Goal: Information Seeking & Learning: Learn about a topic

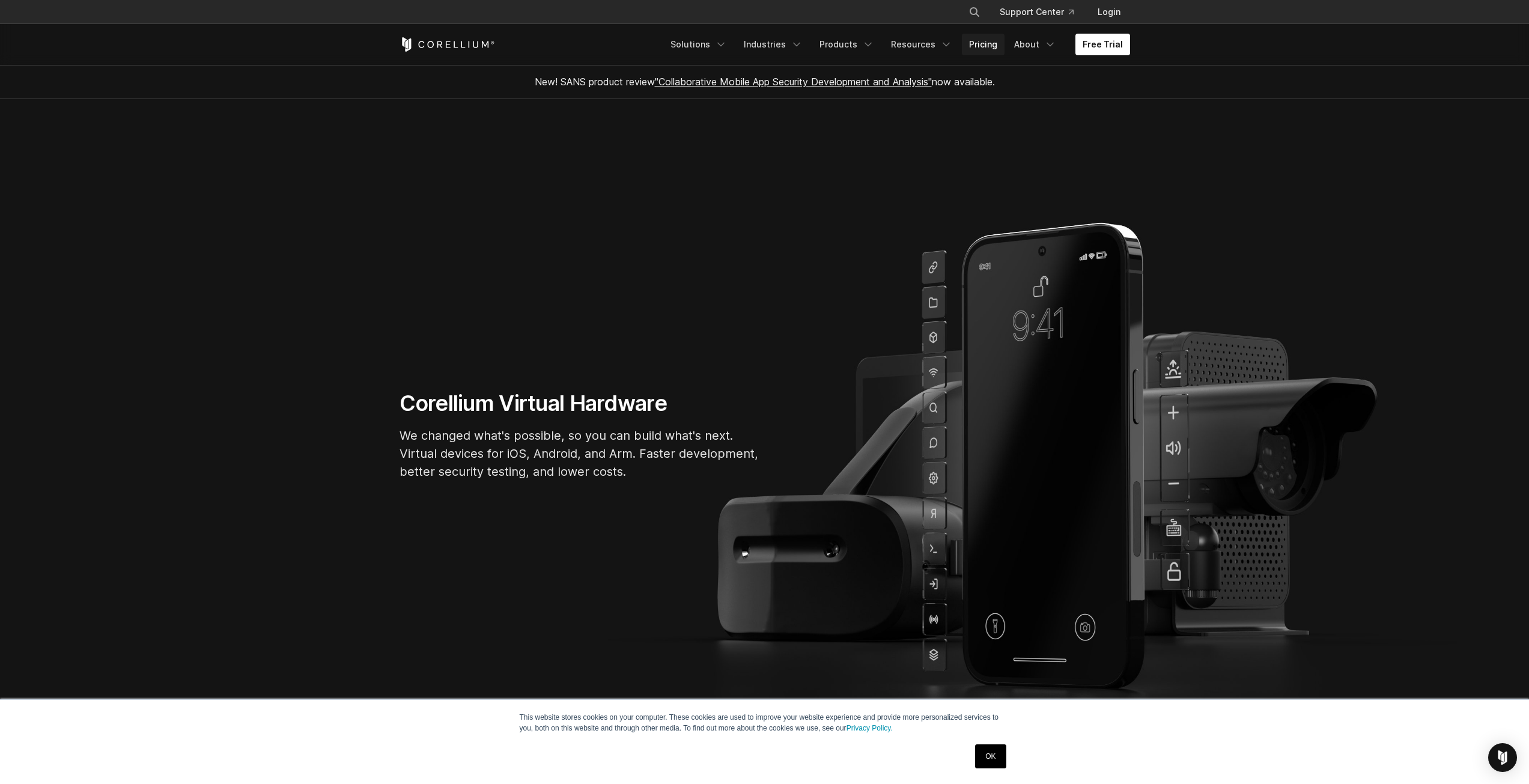
click at [995, 42] on link "Pricing" at bounding box center [983, 44] width 42 height 22
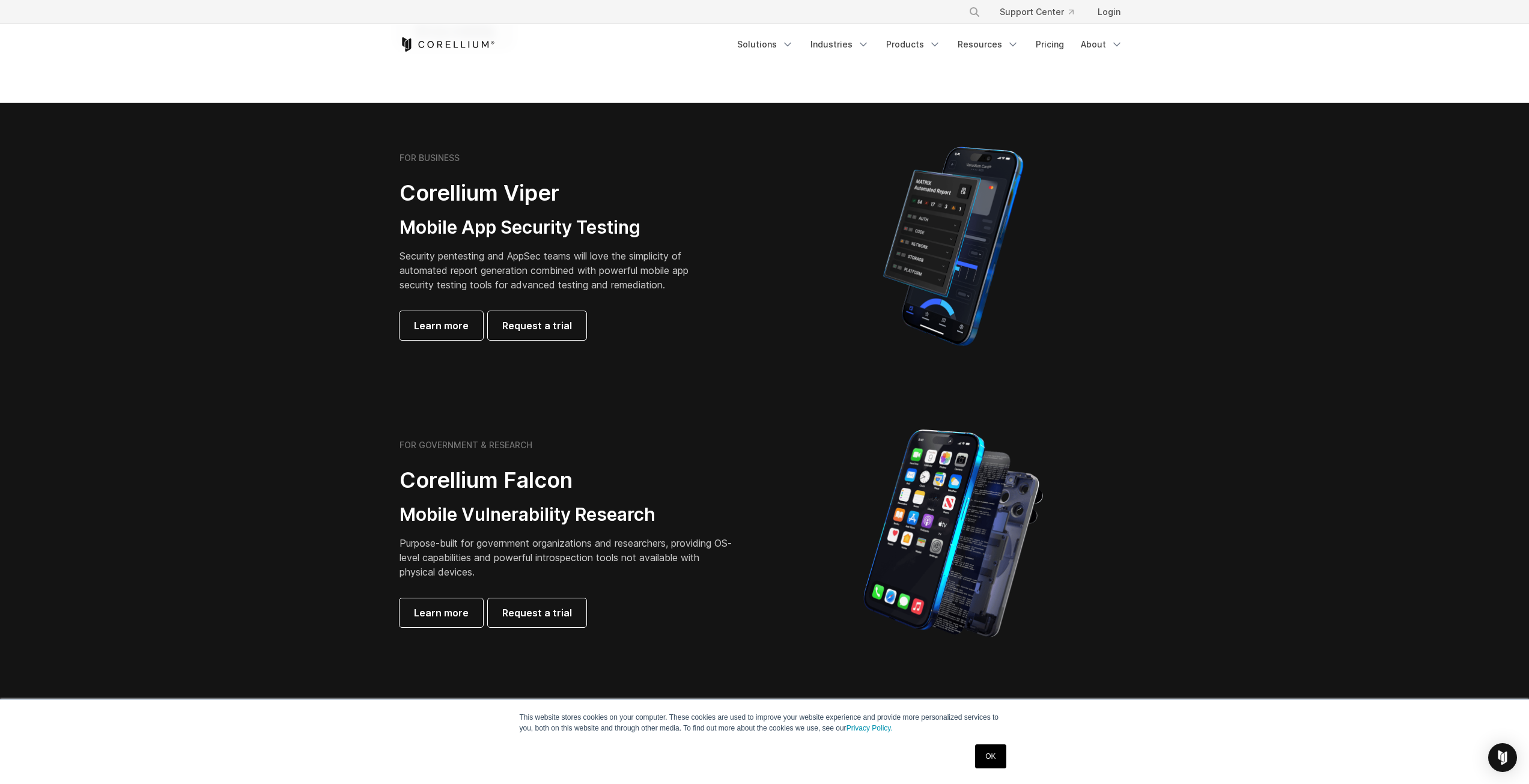
scroll to position [181, 0]
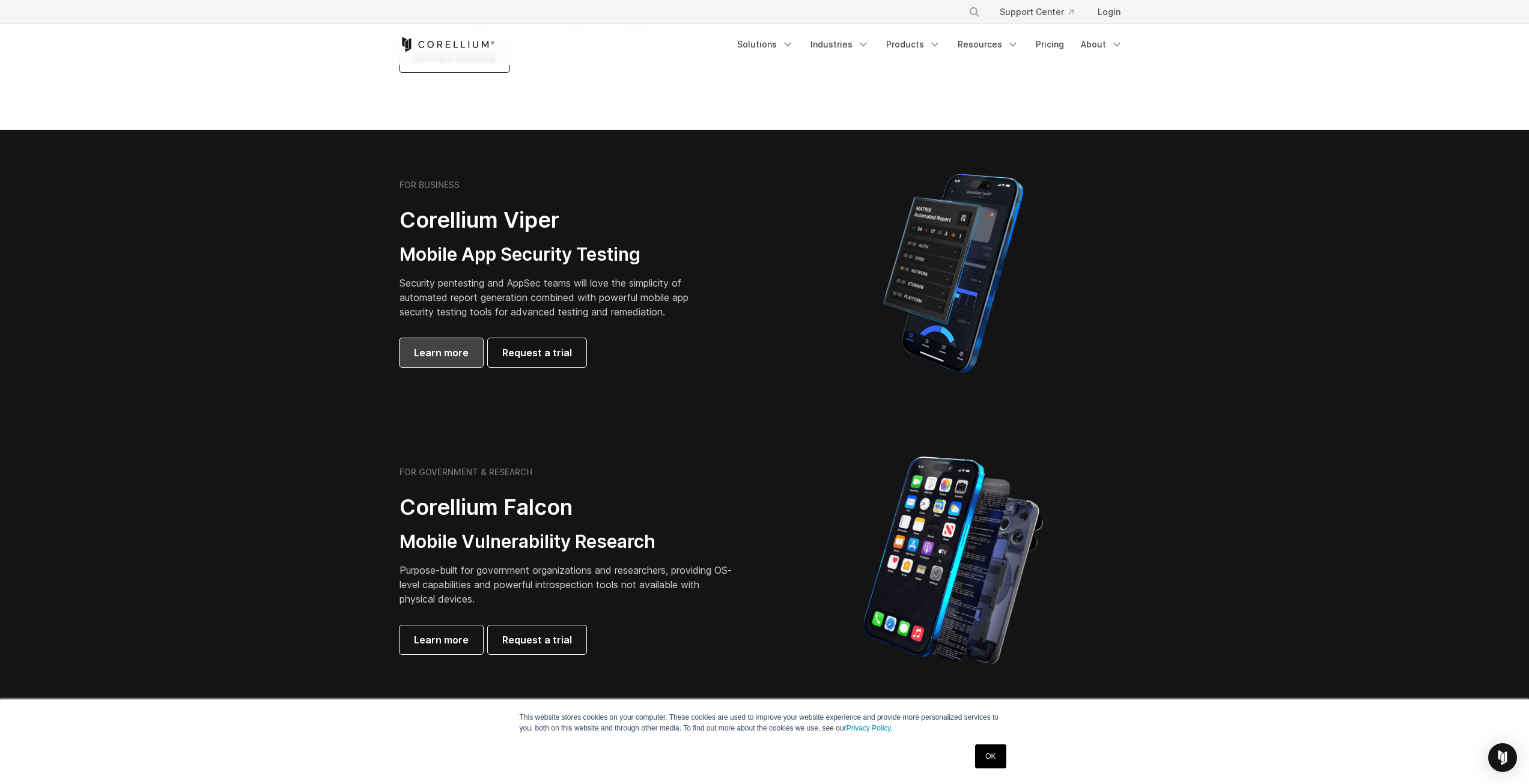
click at [438, 355] on span "Learn more" at bounding box center [441, 352] width 55 height 14
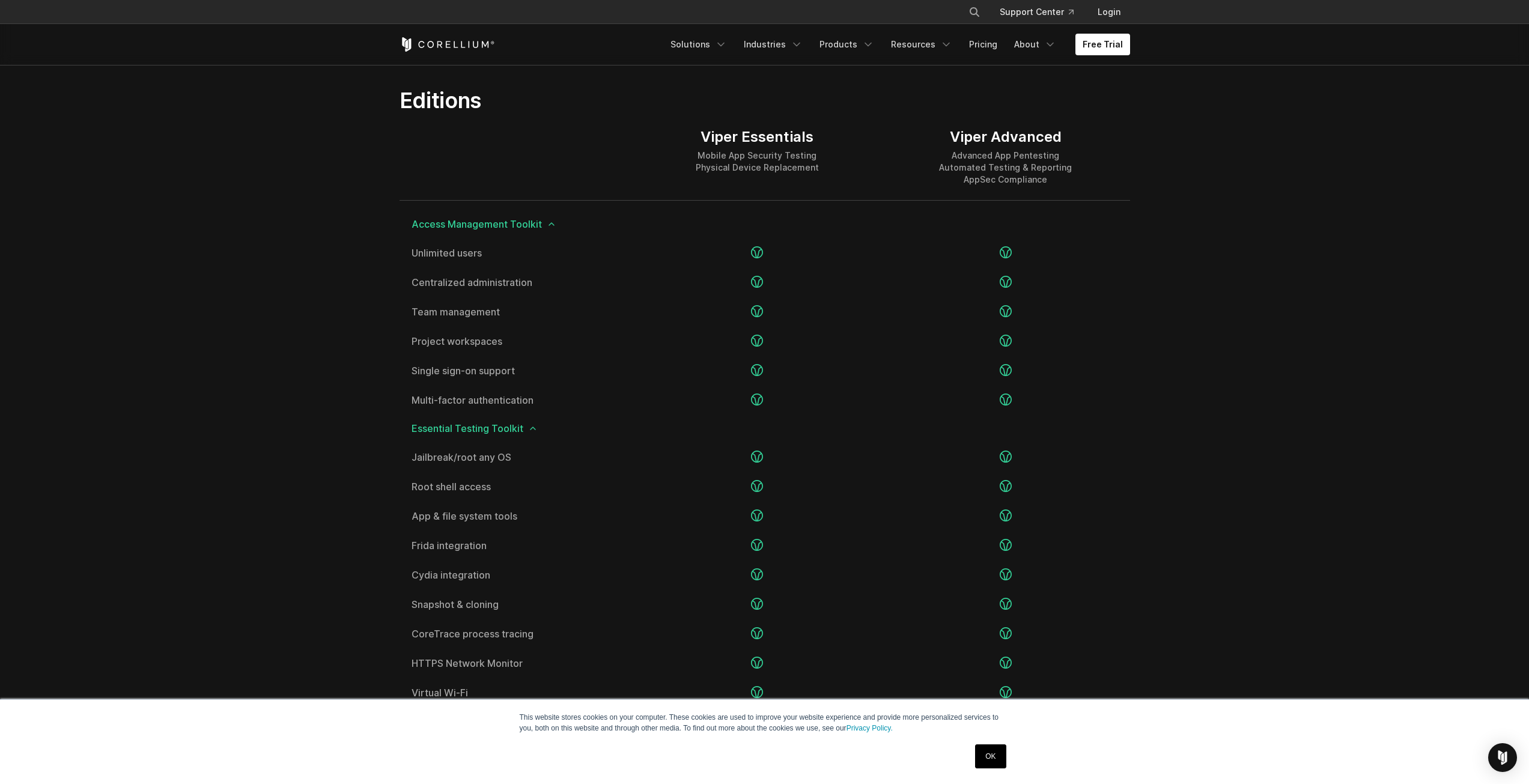
scroll to position [1502, 0]
